Goal: Find contact information: Find contact information

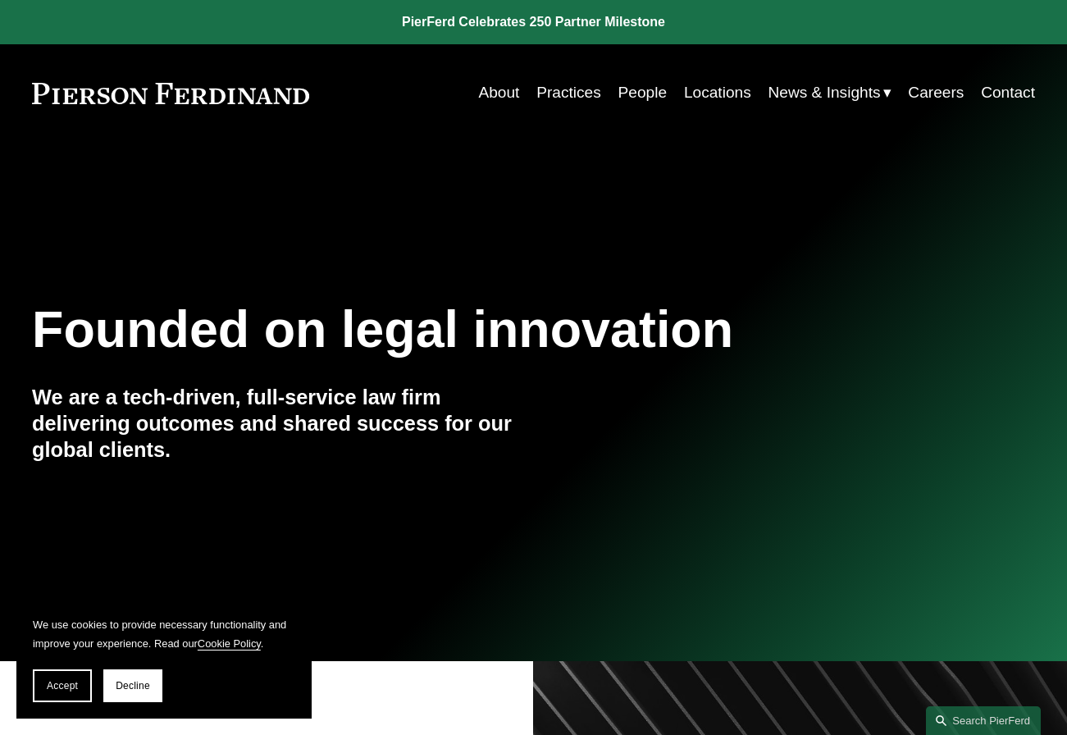
click at [644, 94] on link "People" at bounding box center [643, 92] width 49 height 31
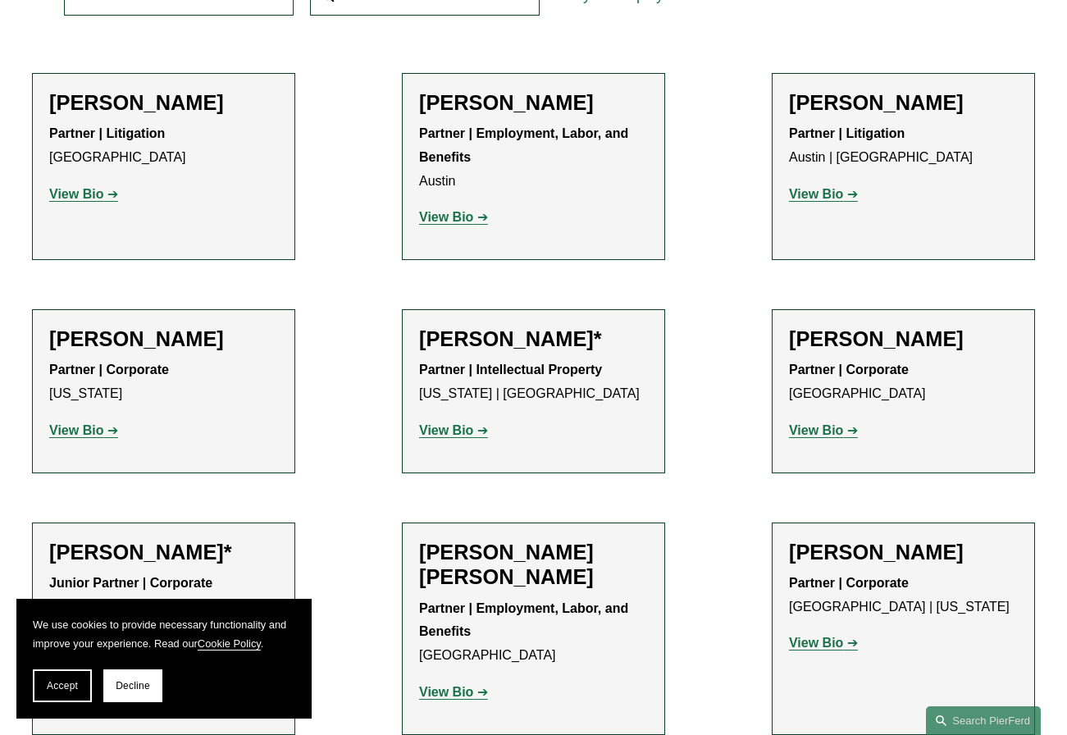
scroll to position [821, 0]
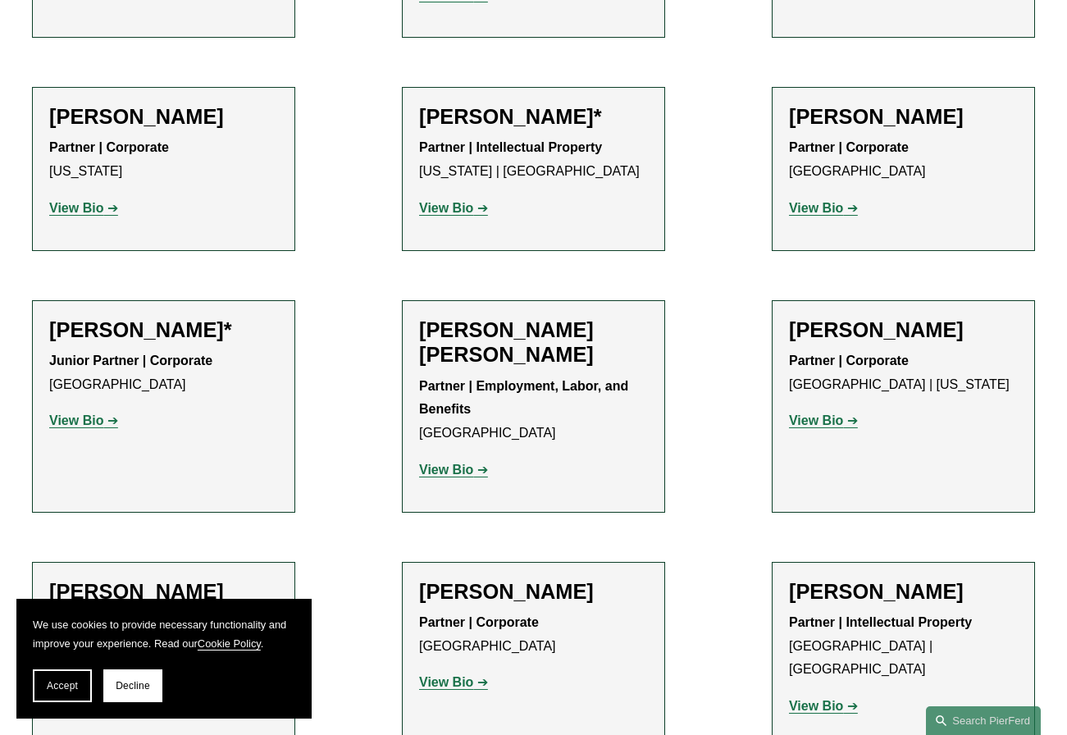
click at [465, 474] on strong "View Bio" at bounding box center [446, 470] width 54 height 14
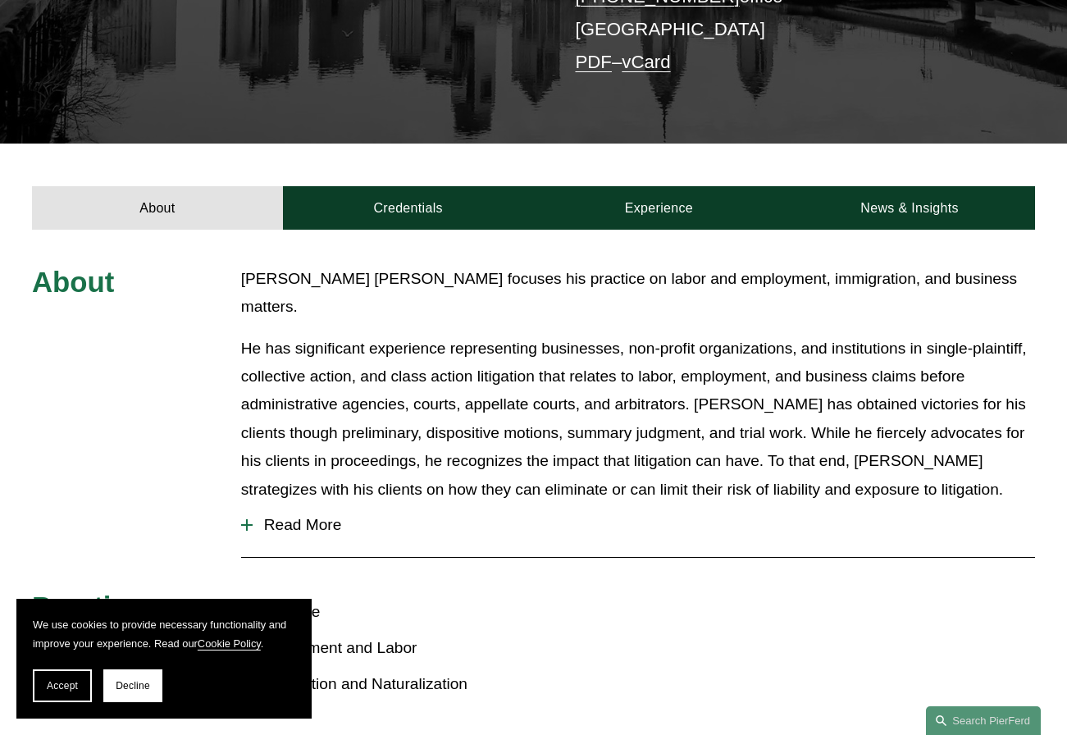
scroll to position [492, 0]
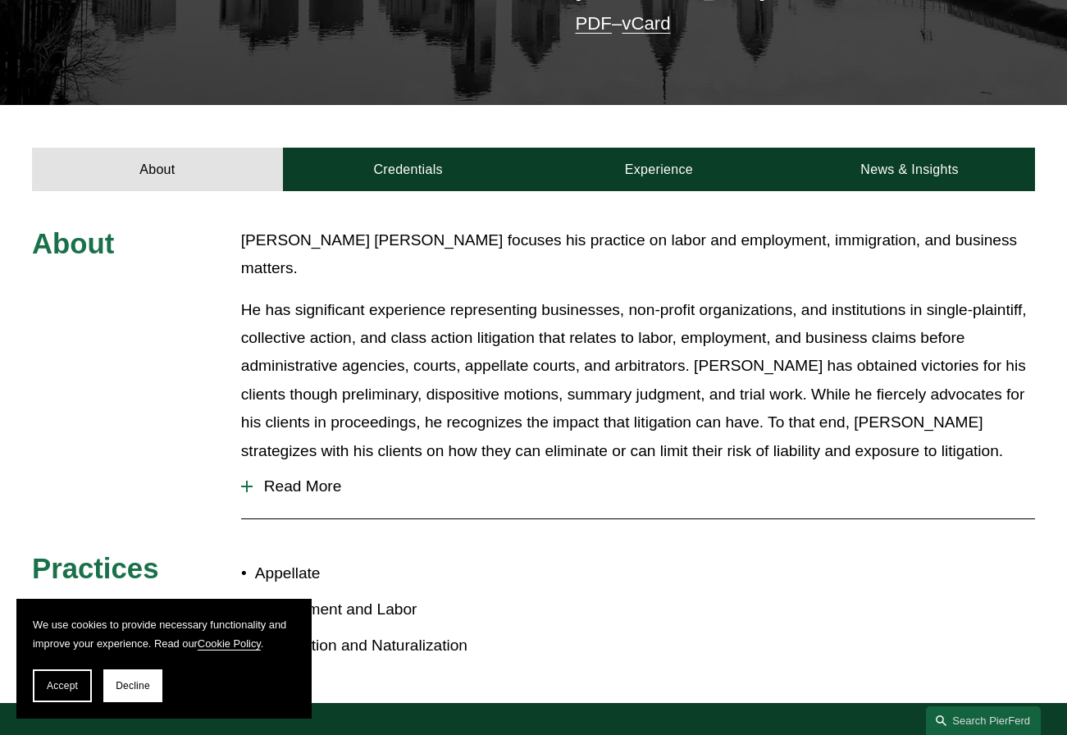
drag, startPoint x: 692, startPoint y: 330, endPoint x: 937, endPoint y: 446, distance: 271.2
click at [938, 446] on div "About Giovanni Antonucci Di Cesare focuses his practice on labor and employment…" at bounding box center [533, 446] width 1067 height 441
click at [658, 478] on span "Read More" at bounding box center [644, 487] width 783 height 18
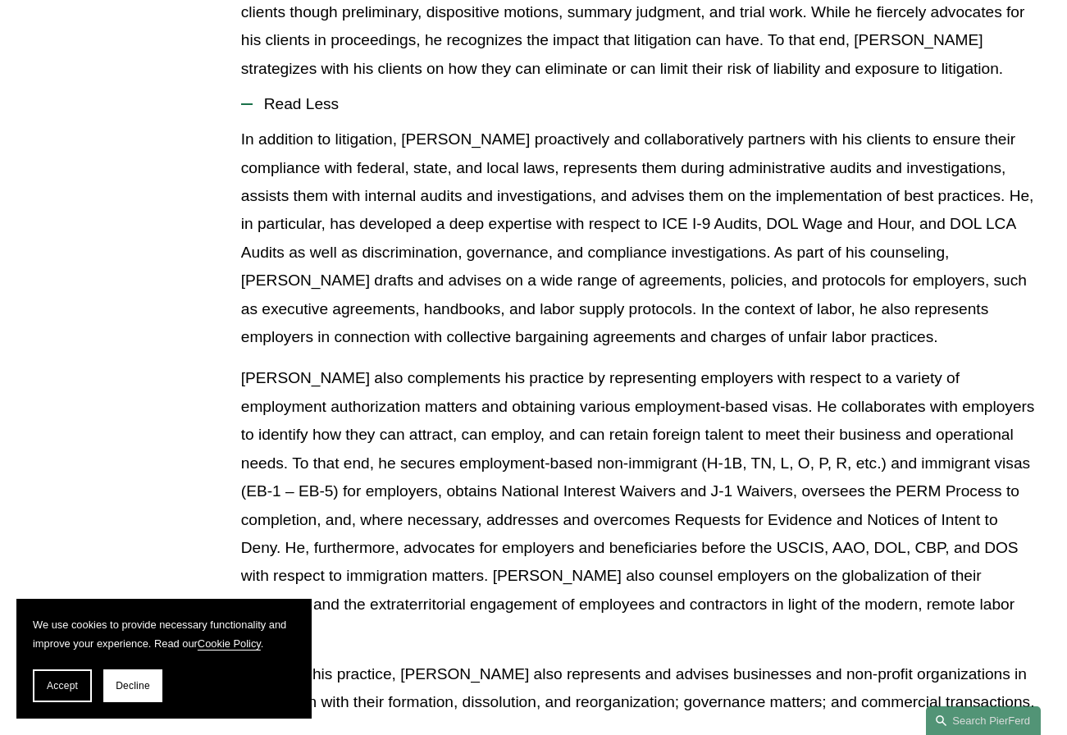
scroll to position [903, 0]
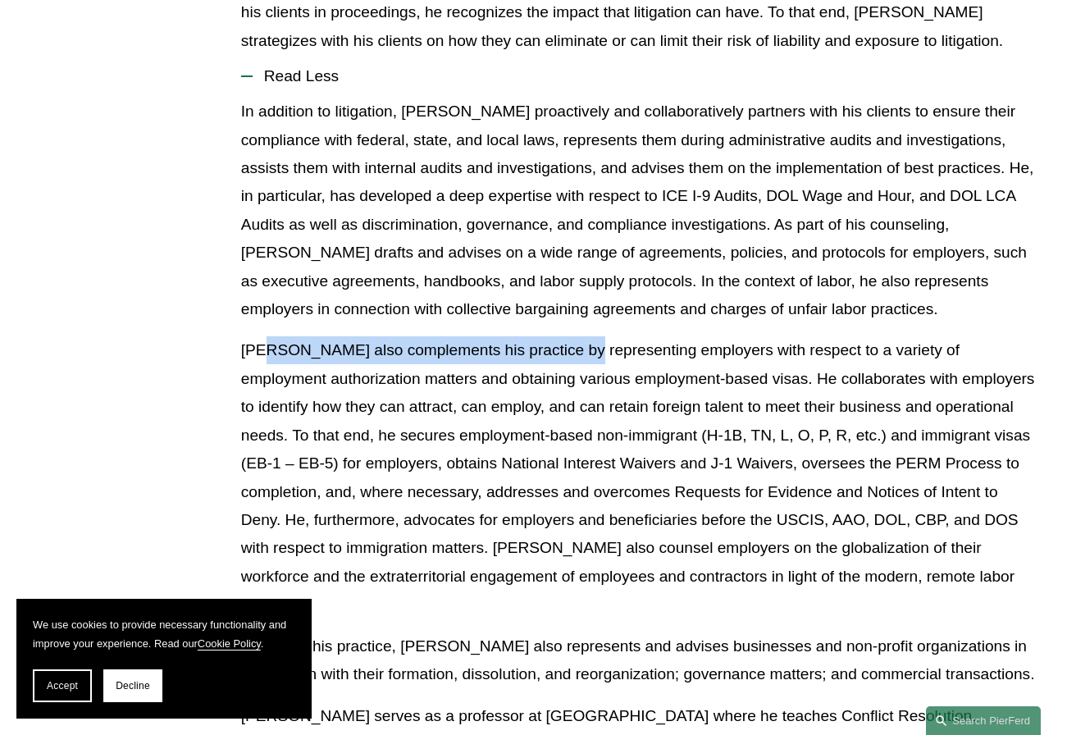
drag, startPoint x: 263, startPoint y: 299, endPoint x: 574, endPoint y: 308, distance: 311.1
click at [574, 336] on p "Giovanni also complements his practice by representing employers with respect t…" at bounding box center [638, 477] width 794 height 282
click at [590, 336] on p "Giovanni also complements his practice by representing employers with respect t…" at bounding box center [638, 477] width 794 height 282
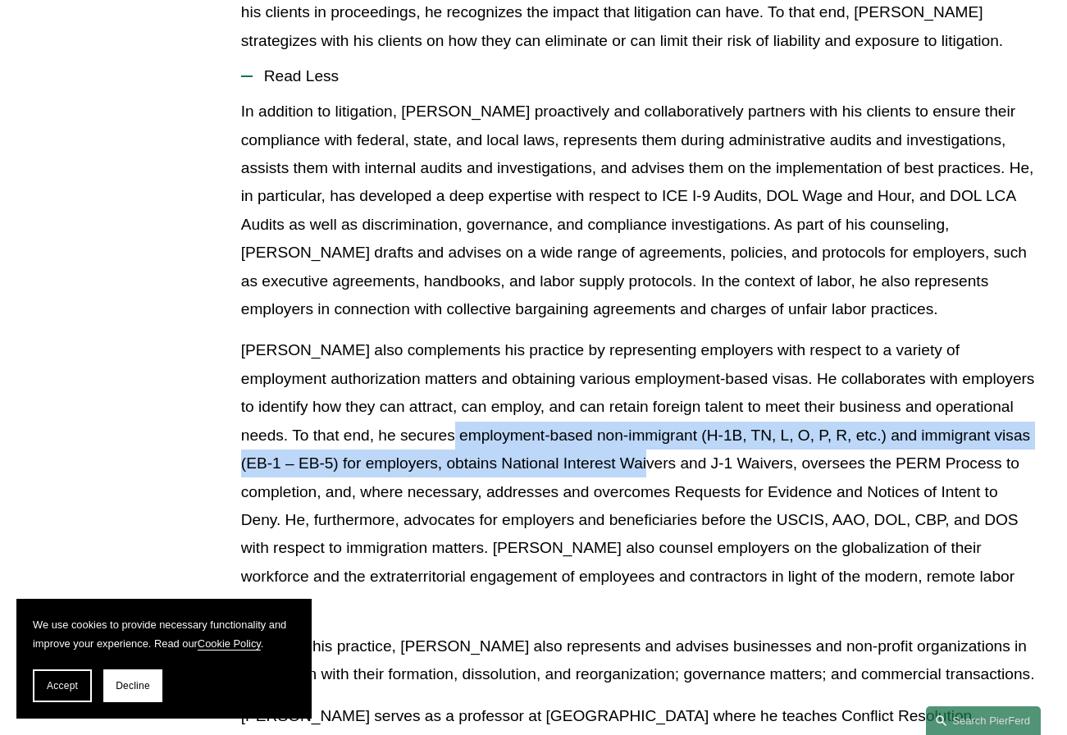
drag, startPoint x: 423, startPoint y: 389, endPoint x: 627, endPoint y: 406, distance: 204.2
click at [626, 406] on p "Giovanni also complements his practice by representing employers with respect t…" at bounding box center [638, 477] width 794 height 282
click at [642, 457] on p "Giovanni also complements his practice by representing employers with respect t…" at bounding box center [638, 477] width 794 height 282
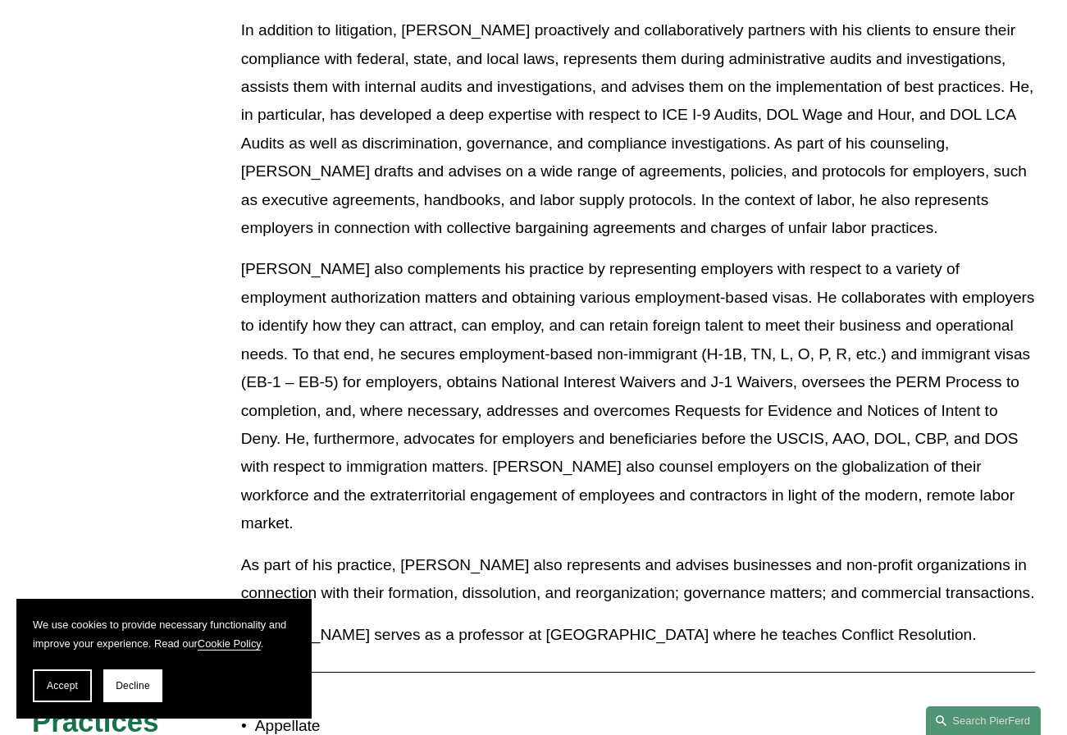
scroll to position [985, 0]
drag, startPoint x: 762, startPoint y: 246, endPoint x: 779, endPoint y: 228, distance: 25.0
click at [836, 254] on p "Giovanni also complements his practice by representing employers with respect t…" at bounding box center [638, 395] width 794 height 282
drag, startPoint x: 765, startPoint y: 224, endPoint x: 756, endPoint y: 245, distance: 22.4
click at [766, 254] on p "Giovanni also complements his practice by representing employers with respect t…" at bounding box center [638, 395] width 794 height 282
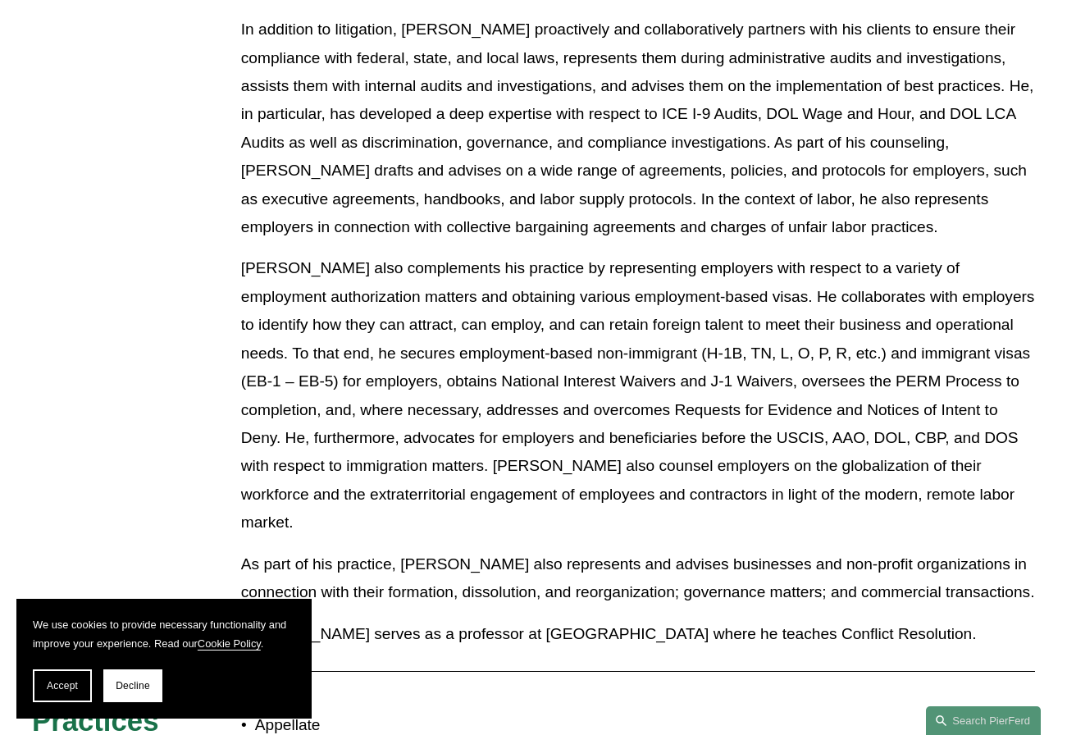
click at [756, 254] on p "Giovanni also complements his practice by representing employers with respect t…" at bounding box center [638, 395] width 794 height 282
click at [760, 254] on p "Giovanni also complements his practice by representing employers with respect t…" at bounding box center [638, 395] width 794 height 282
click at [818, 254] on p "Giovanni also complements his practice by representing employers with respect t…" at bounding box center [638, 395] width 794 height 282
click at [915, 254] on p "Giovanni also complements his practice by representing employers with respect t…" at bounding box center [638, 395] width 794 height 282
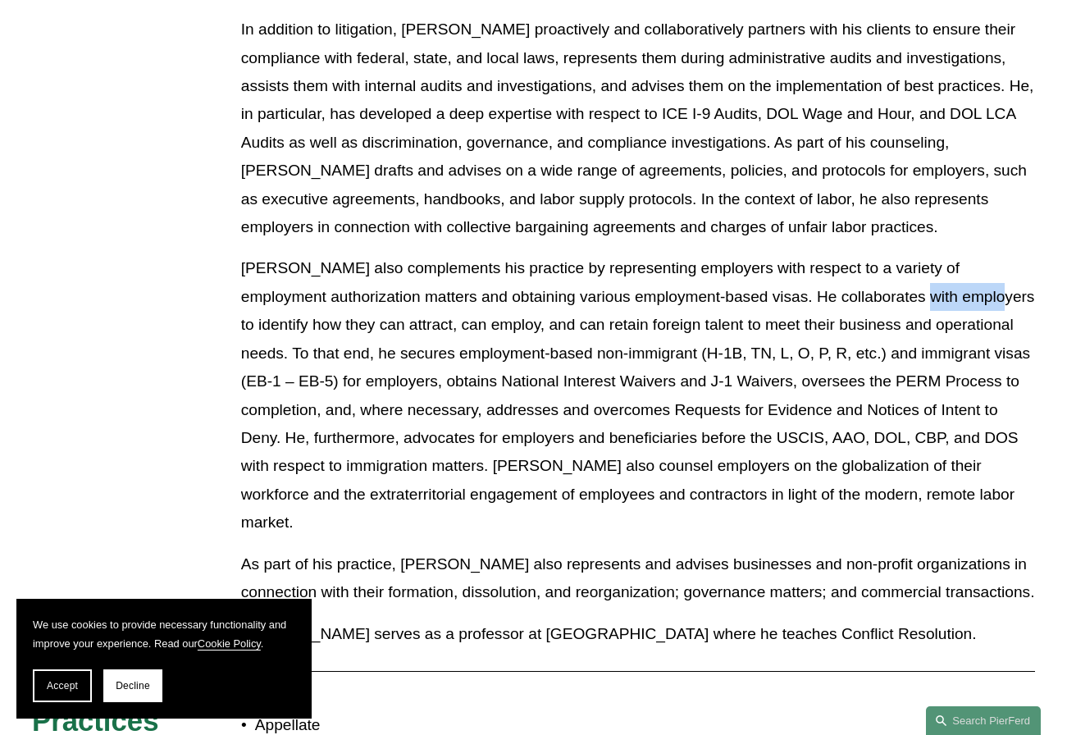
click at [913, 254] on p "Giovanni also complements his practice by representing employers with respect t…" at bounding box center [638, 395] width 794 height 282
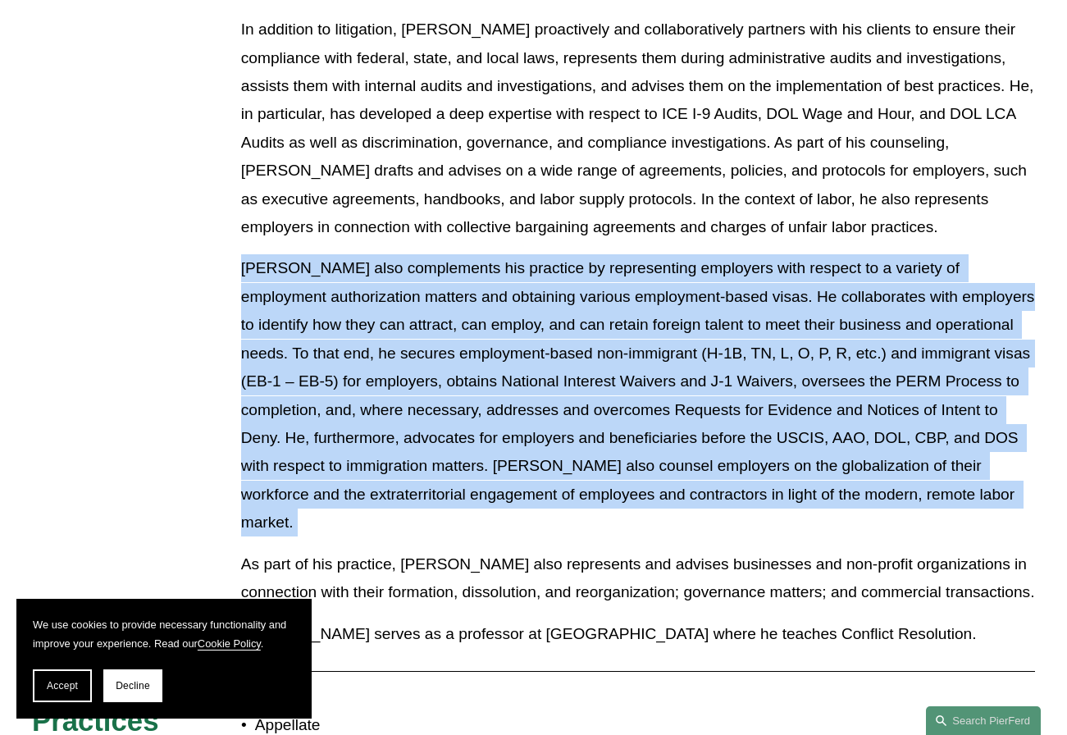
click at [914, 254] on p "Giovanni also complements his practice by representing employers with respect t…" at bounding box center [638, 395] width 794 height 282
click at [772, 254] on p "Giovanni also complements his practice by representing employers with respect t…" at bounding box center [638, 395] width 794 height 282
click at [544, 295] on p "Giovanni also complements his practice by representing employers with respect t…" at bounding box center [638, 395] width 794 height 282
click at [520, 350] on p "Giovanni also complements his practice by representing employers with respect t…" at bounding box center [638, 395] width 794 height 282
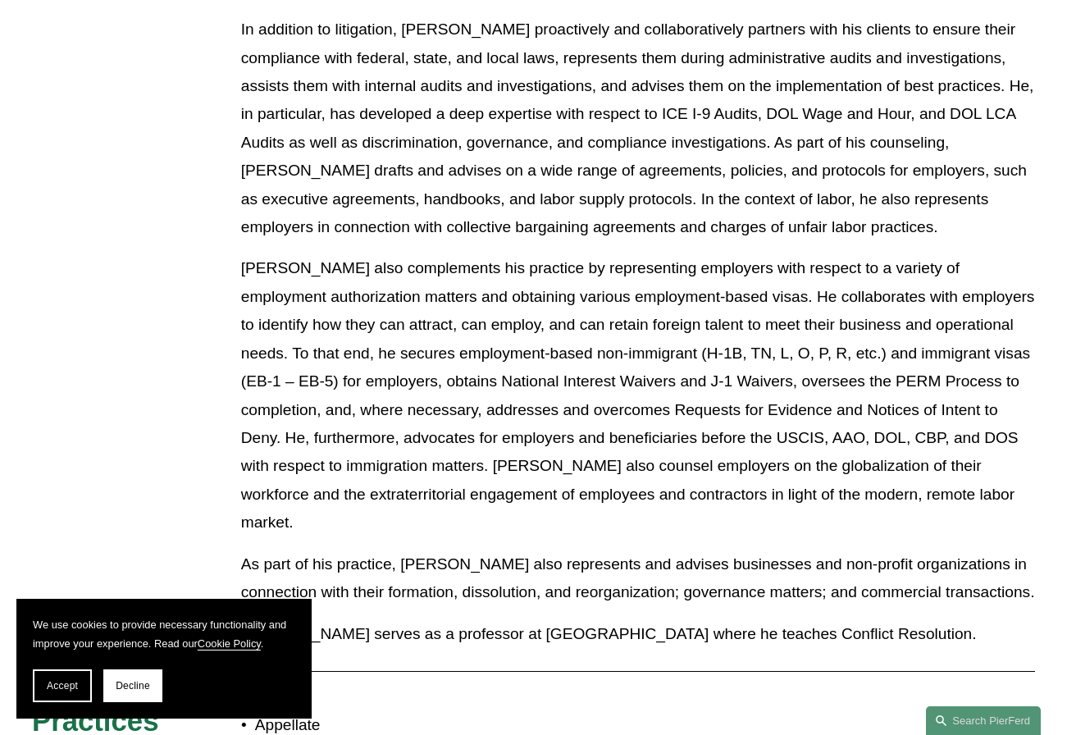
click at [595, 551] on p "As part of his practice, Giovanni also represents and advises businesses and no…" at bounding box center [638, 579] width 794 height 57
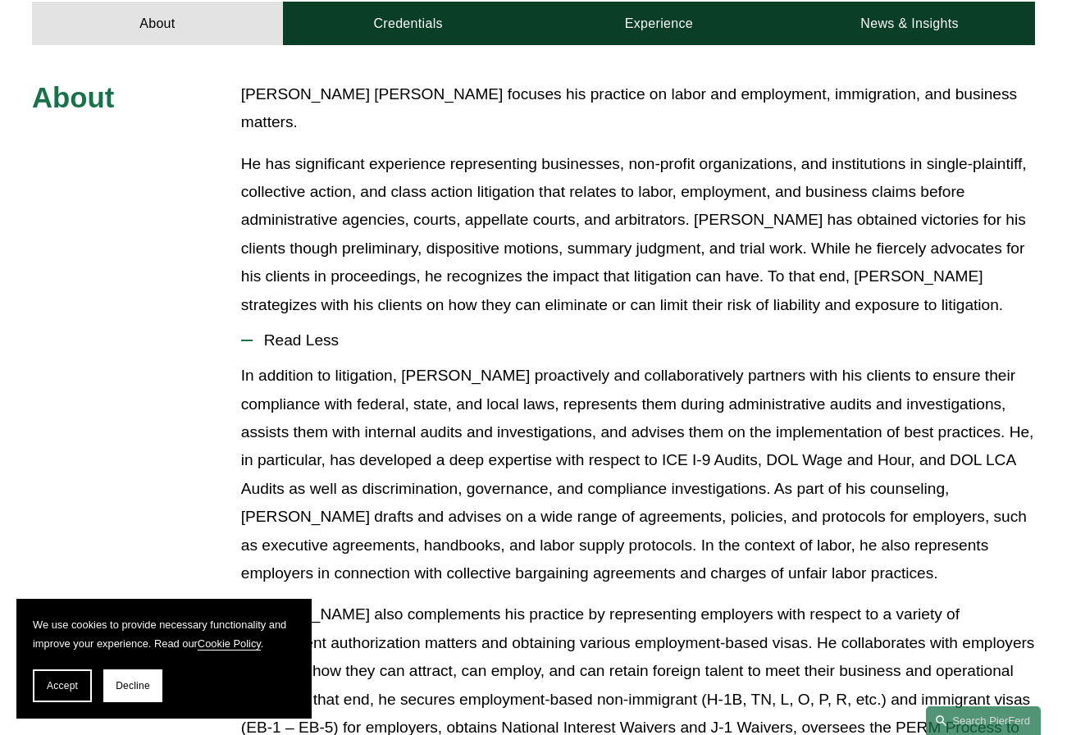
scroll to position [821, 0]
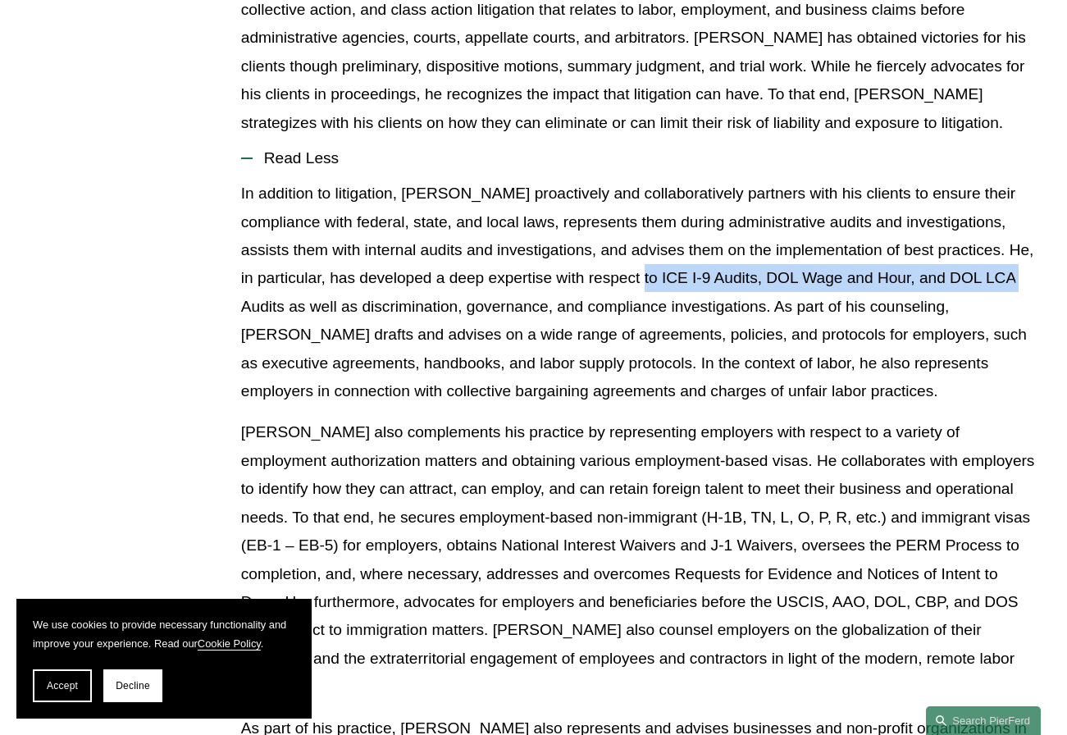
drag, startPoint x: 591, startPoint y: 224, endPoint x: 967, endPoint y: 231, distance: 375.9
click at [967, 231] on p "In addition to litigation, Giovanni proactively and collaboratively partners wi…" at bounding box center [638, 293] width 794 height 226
click at [874, 300] on p "In addition to litigation, Giovanni proactively and collaboratively partners wi…" at bounding box center [638, 293] width 794 height 226
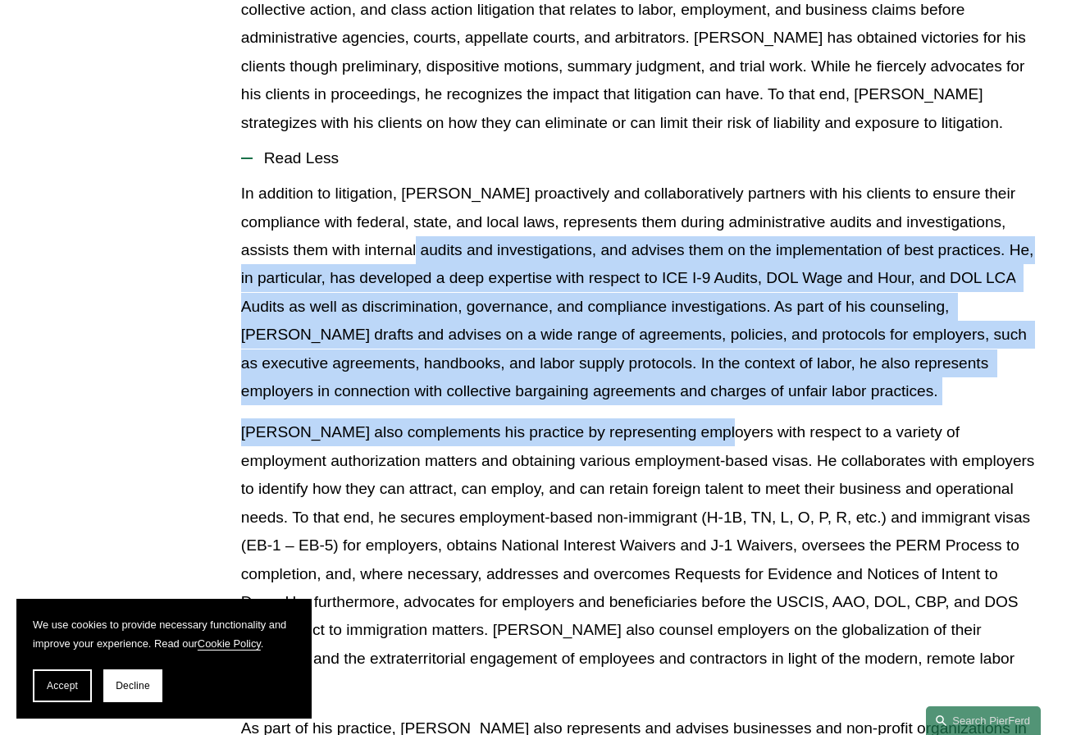
drag, startPoint x: 689, startPoint y: 356, endPoint x: 473, endPoint y: 282, distance: 228.1
click at [357, 191] on div "In addition to litigation, Giovanni proactively and collaboratively partners wi…" at bounding box center [638, 502] width 794 height 645
click at [482, 289] on p "In addition to litigation, Giovanni proactively and collaboratively partners wi…" at bounding box center [638, 293] width 794 height 226
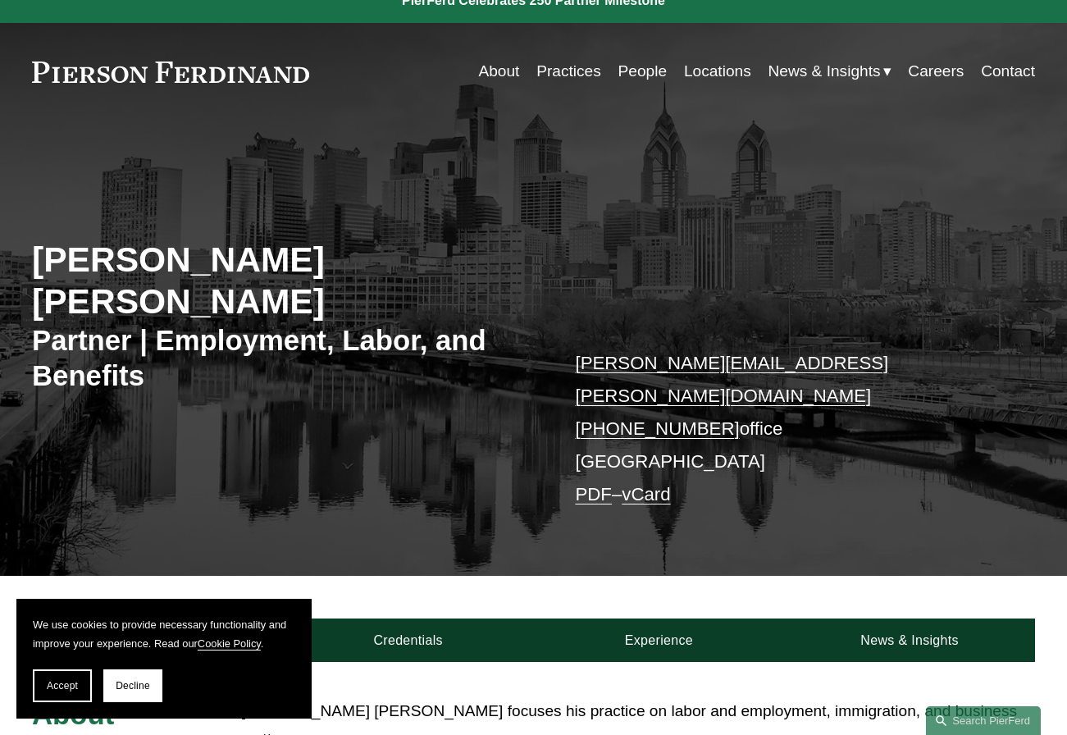
scroll to position [0, 0]
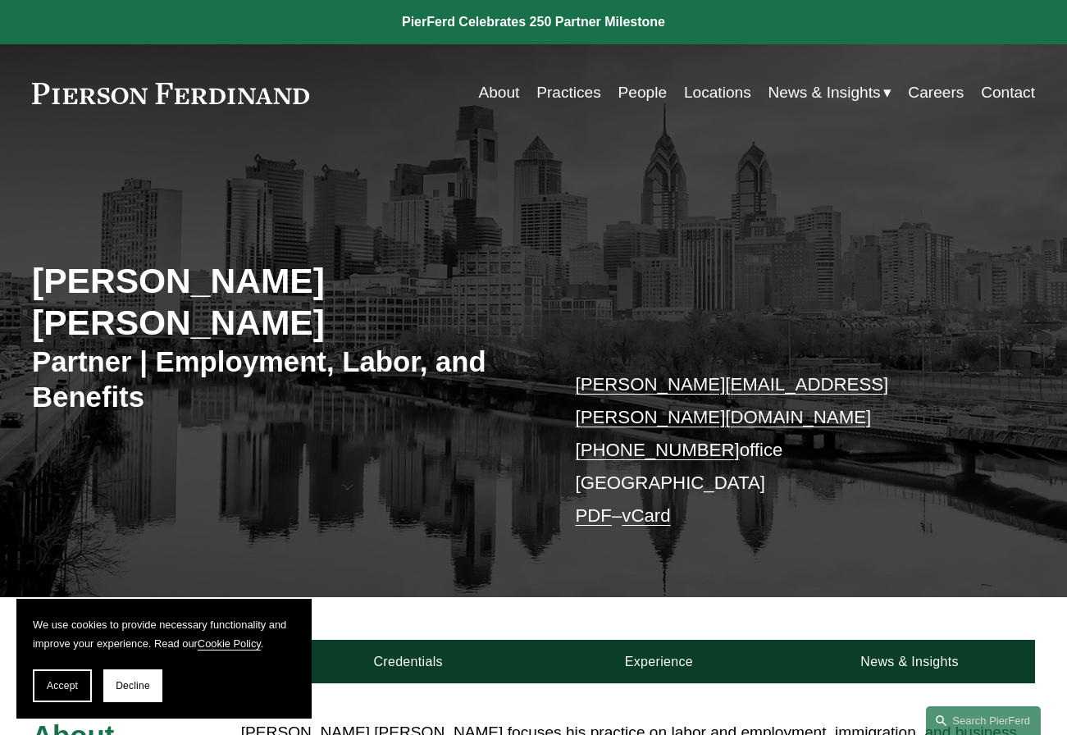
click at [656, 497] on p "giovanni.antonucci@pierferd.com +1.412.547.0742 office Philadelphia PDF – vCard" at bounding box center [784, 450] width 418 height 164
click at [659, 505] on link "vCard" at bounding box center [646, 515] width 48 height 21
click at [595, 505] on link "PDF" at bounding box center [593, 515] width 36 height 21
